Goal: Task Accomplishment & Management: Use online tool/utility

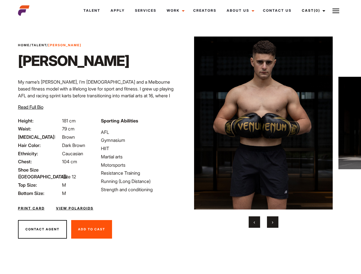
click at [312, 11] on link "Cast (0)" at bounding box center [313, 10] width 32 height 15
click at [336, 11] on img at bounding box center [336, 10] width 7 height 7
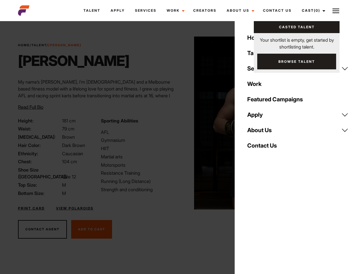
click at [263, 132] on img at bounding box center [263, 123] width 139 height 173
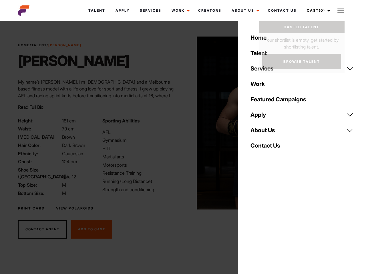
click at [180, 123] on div "Sporting Abilities AFL Gymnasium HIIT Martial arts Motorsports Resistance Train…" at bounding box center [141, 157] width 84 height 79
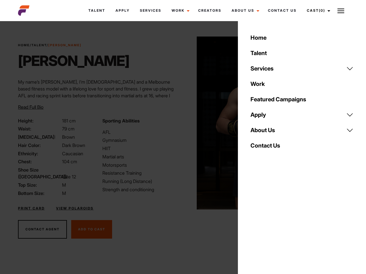
click at [254, 222] on div "Home Talent Services Talent Casting Photography Videography Creative Hair and M…" at bounding box center [302, 137] width 128 height 274
click at [273, 222] on div "Home Talent Services Talent Casting Photography Videography Creative Hair and M…" at bounding box center [302, 137] width 128 height 274
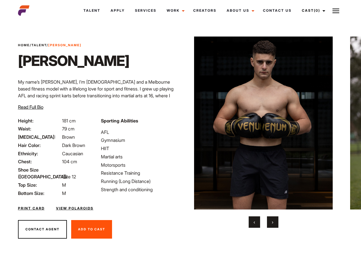
click at [312, 11] on link "Cast (0)" at bounding box center [313, 10] width 32 height 15
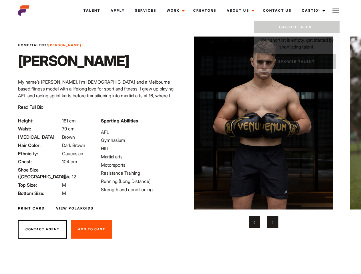
click at [336, 11] on img at bounding box center [336, 10] width 7 height 7
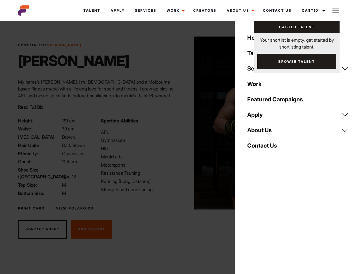
click at [263, 132] on img at bounding box center [263, 123] width 139 height 173
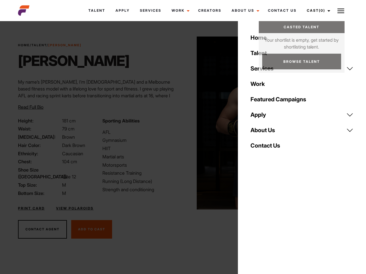
click at [180, 123] on div "Sporting Abilities AFL Gymnasium HIIT Martial arts Motorsports Resistance Train…" at bounding box center [141, 157] width 84 height 79
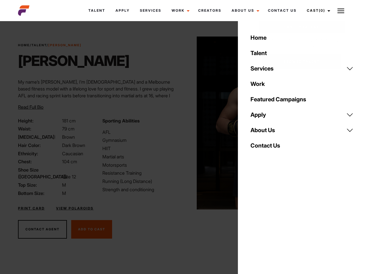
click at [254, 222] on button "‹" at bounding box center [257, 222] width 11 height 11
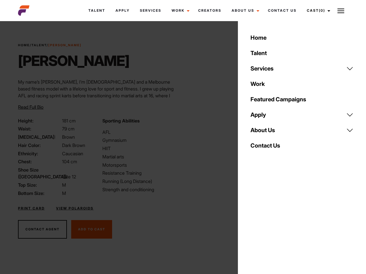
click at [273, 222] on div "Home Talent Services Talent Casting Photography Videography Creative Hair and M…" at bounding box center [302, 137] width 128 height 274
